Goal: Transaction & Acquisition: Purchase product/service

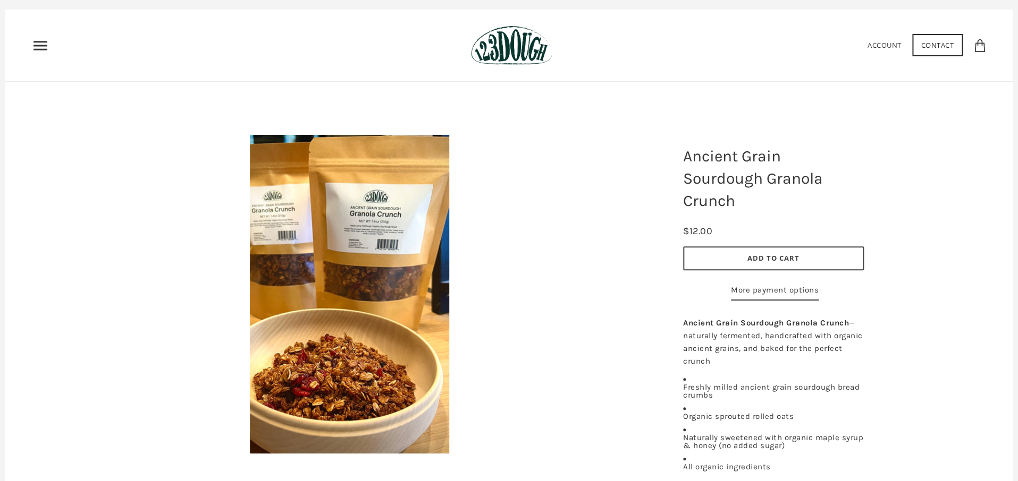
scroll to position [20, 0]
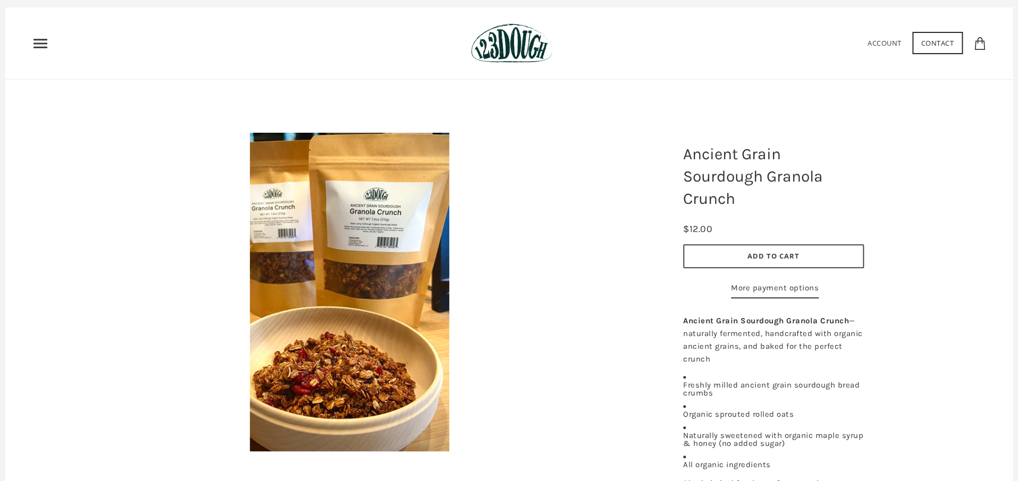
click at [776, 256] on span "Add to Cart" at bounding box center [773, 256] width 52 height 10
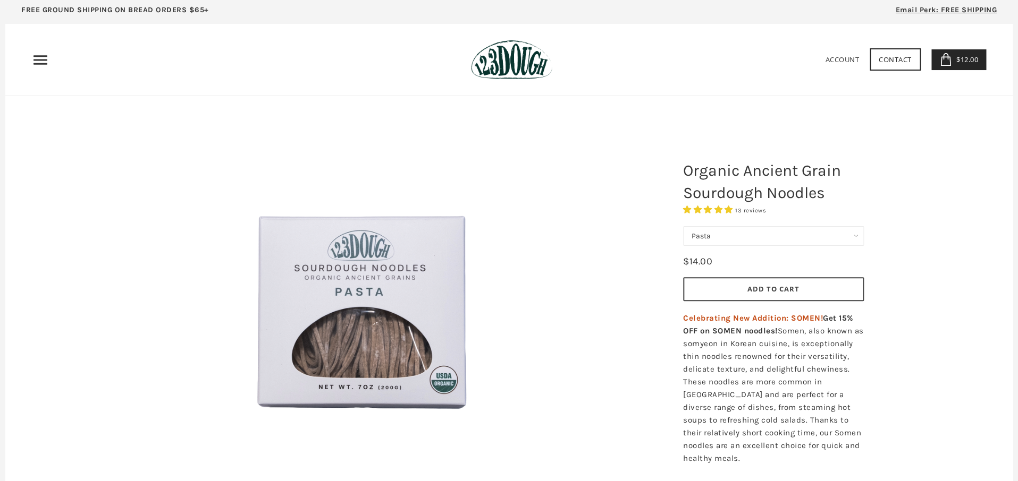
click at [758, 211] on span "13 reviews" at bounding box center [750, 210] width 31 height 7
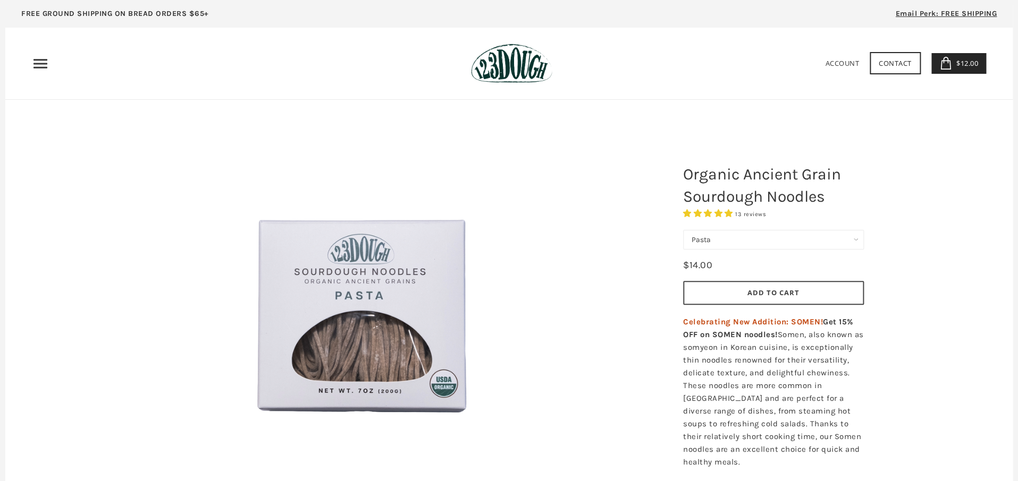
click at [777, 292] on span "Add to Cart" at bounding box center [773, 293] width 52 height 10
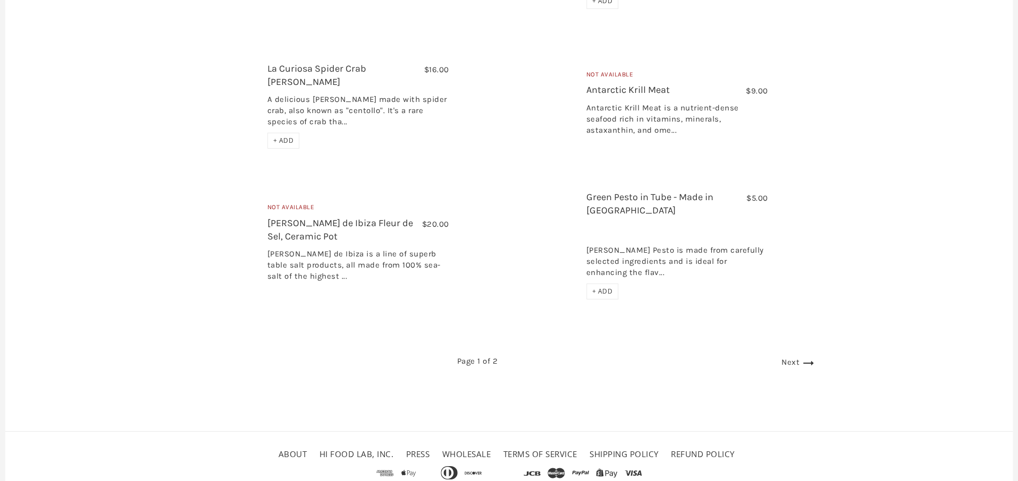
scroll to position [1797, 0]
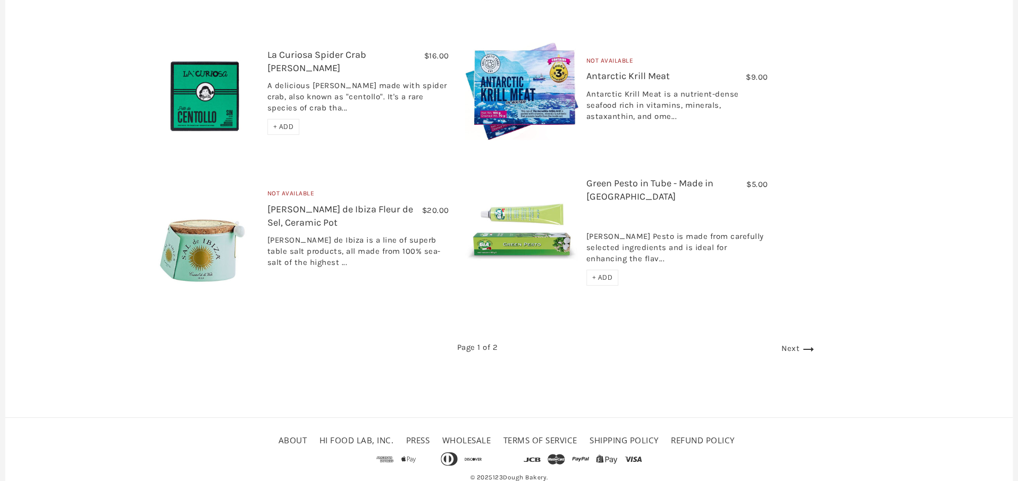
click at [781, 344] on link "Next" at bounding box center [798, 349] width 35 height 10
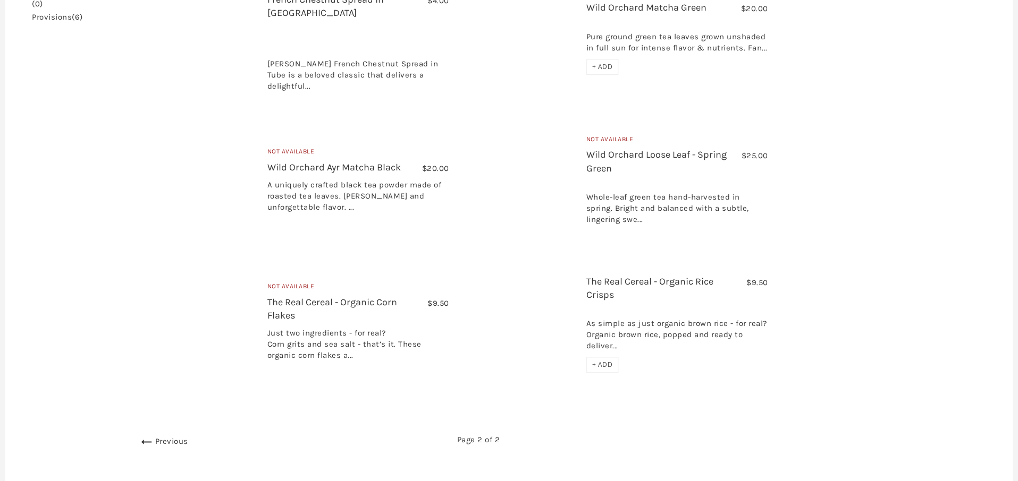
scroll to position [375, 0]
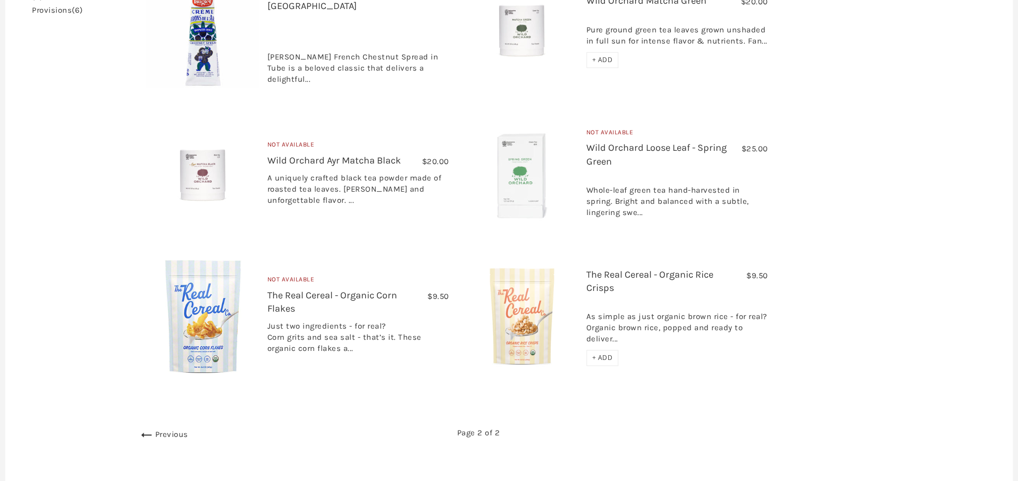
click at [167, 430] on link "Previous" at bounding box center [163, 435] width 50 height 10
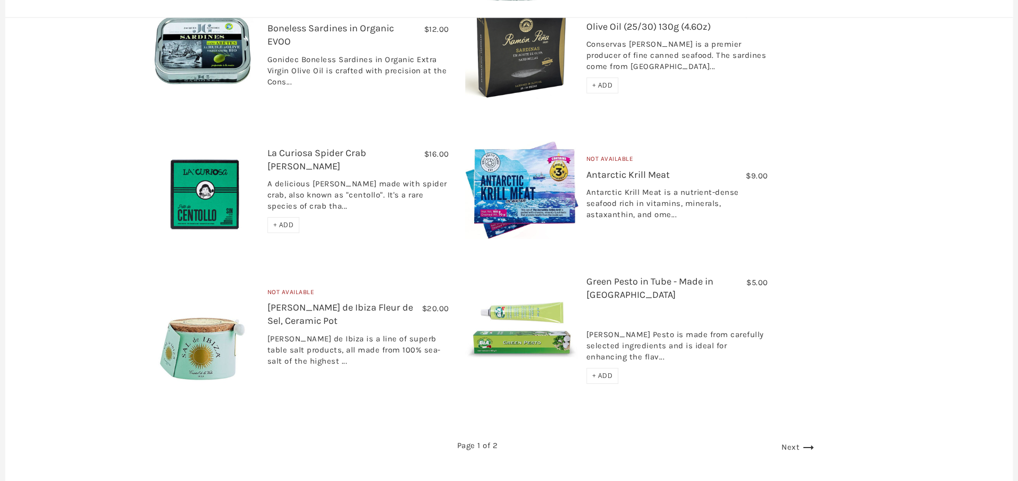
scroll to position [1704, 0]
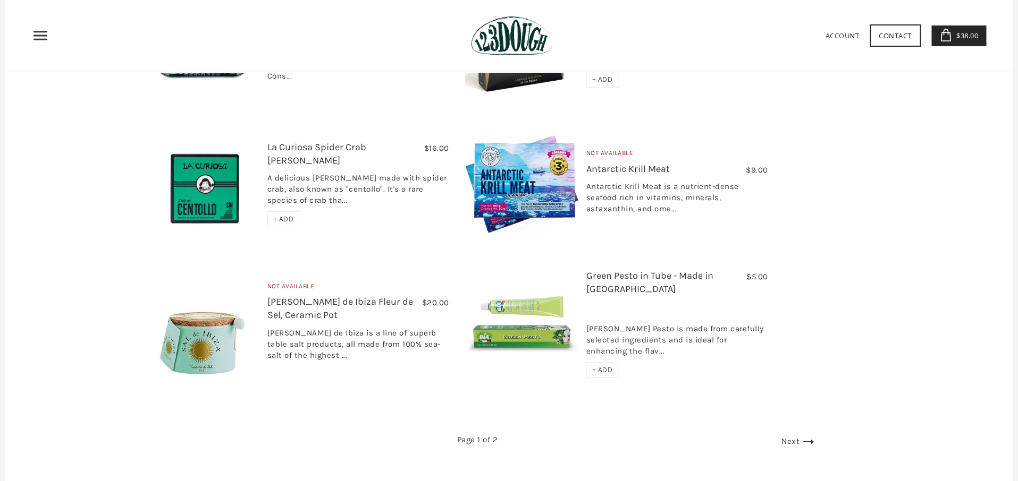
click at [942, 32] on use at bounding box center [945, 35] width 10 height 13
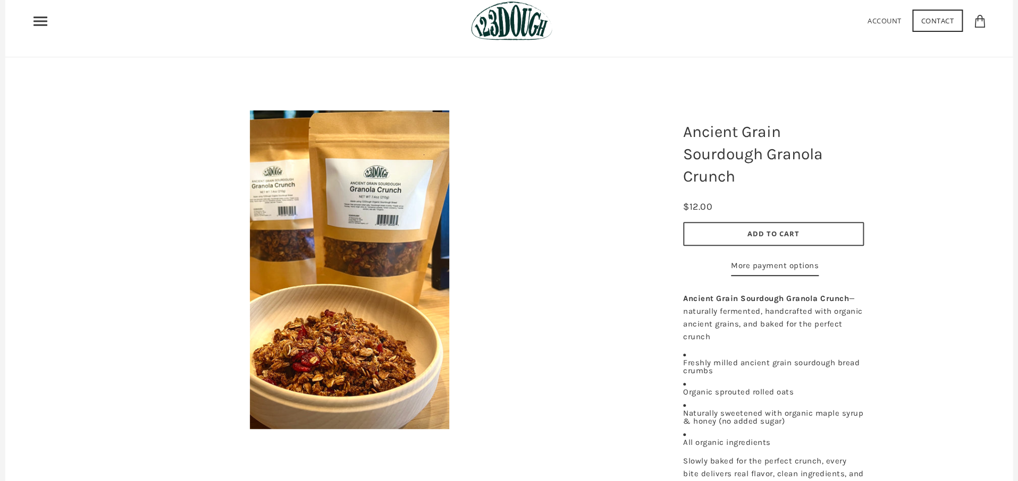
scroll to position [47, 0]
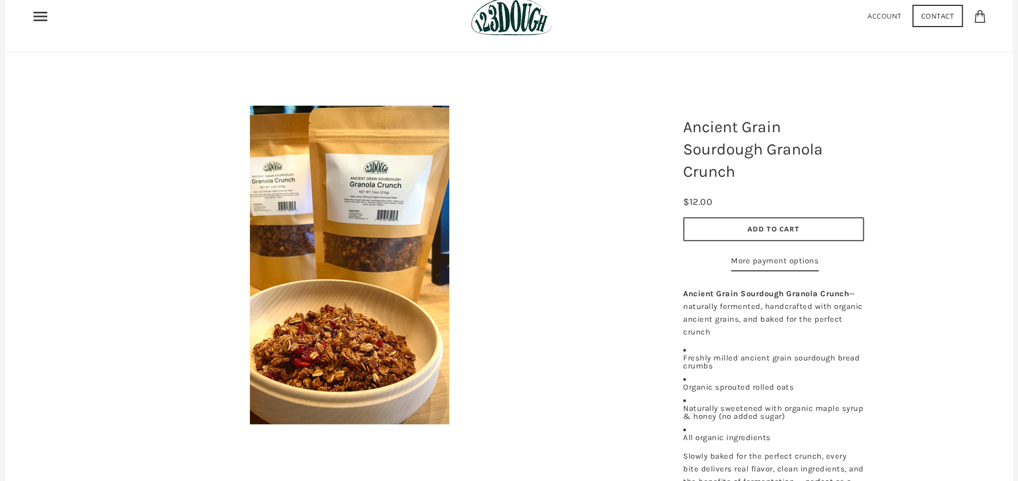
click at [38, 10] on icon "Primary" at bounding box center [40, 16] width 17 height 17
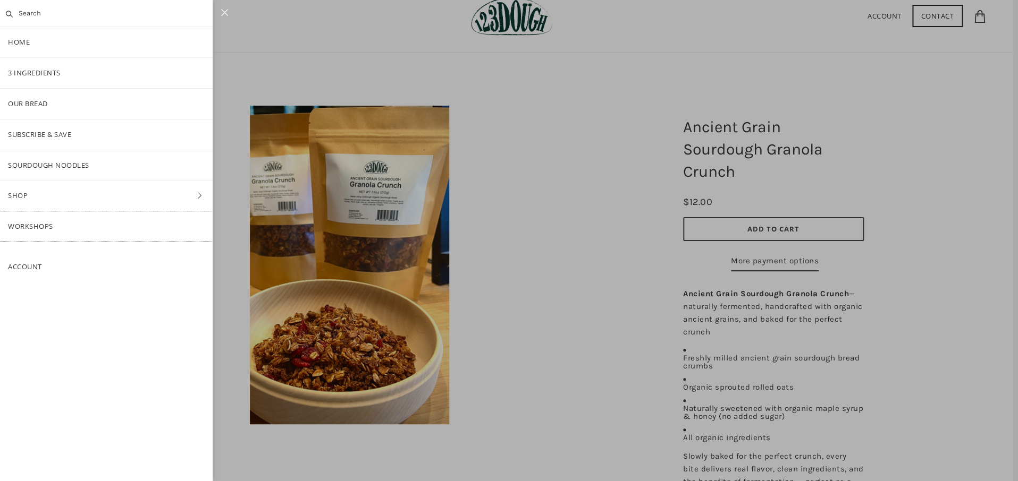
click at [34, 227] on link "Workshops" at bounding box center [106, 226] width 213 height 30
click at [37, 265] on link "Account" at bounding box center [25, 267] width 34 height 10
